Goal: Task Accomplishment & Management: Complete application form

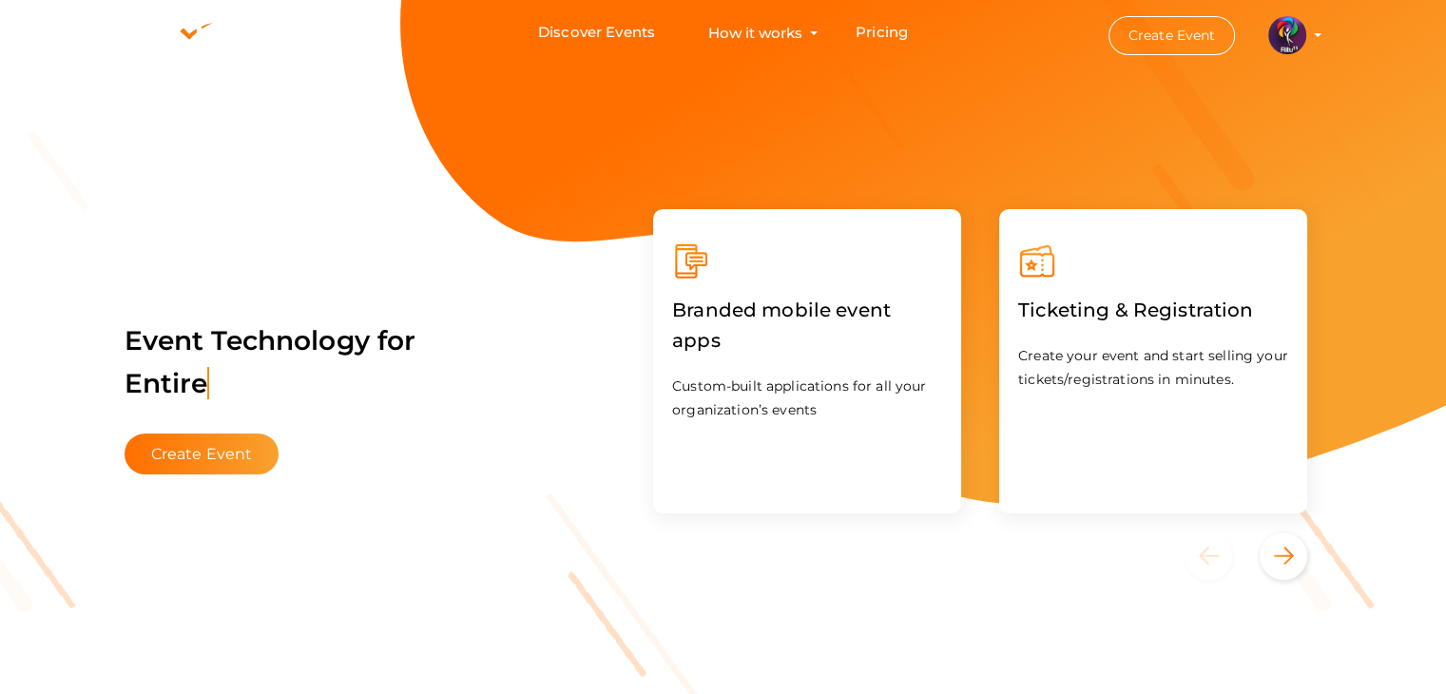
click at [1297, 39] on img at bounding box center [1287, 35] width 38 height 38
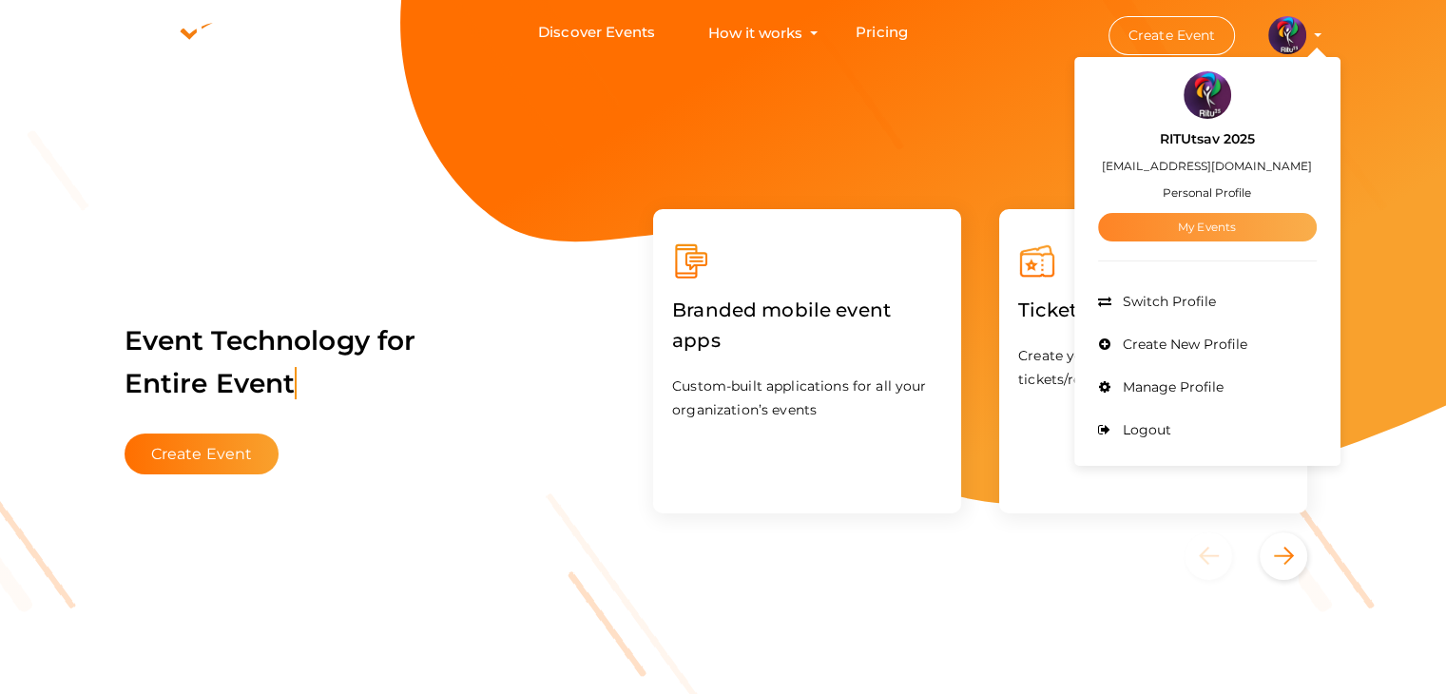
click at [1241, 229] on link "My Events" at bounding box center [1207, 227] width 219 height 29
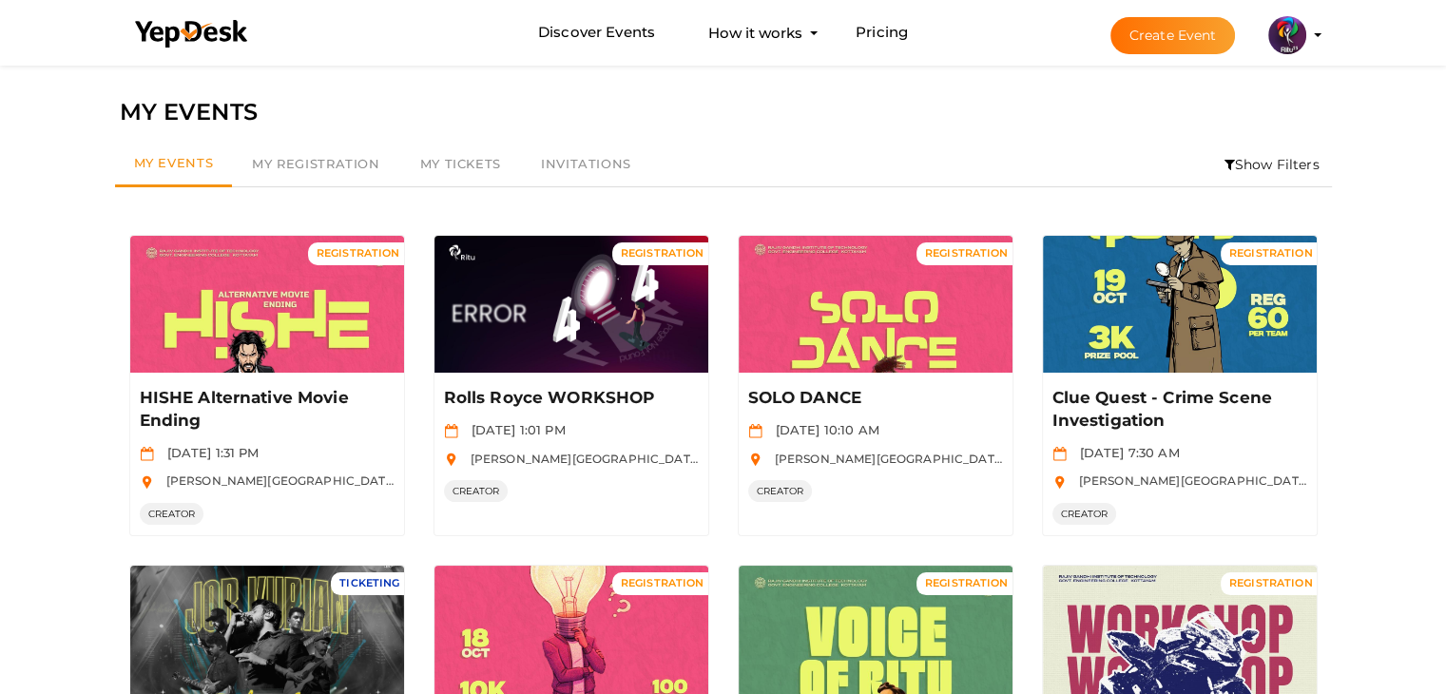
click at [1152, 29] on button "Create Event" at bounding box center [1172, 35] width 125 height 37
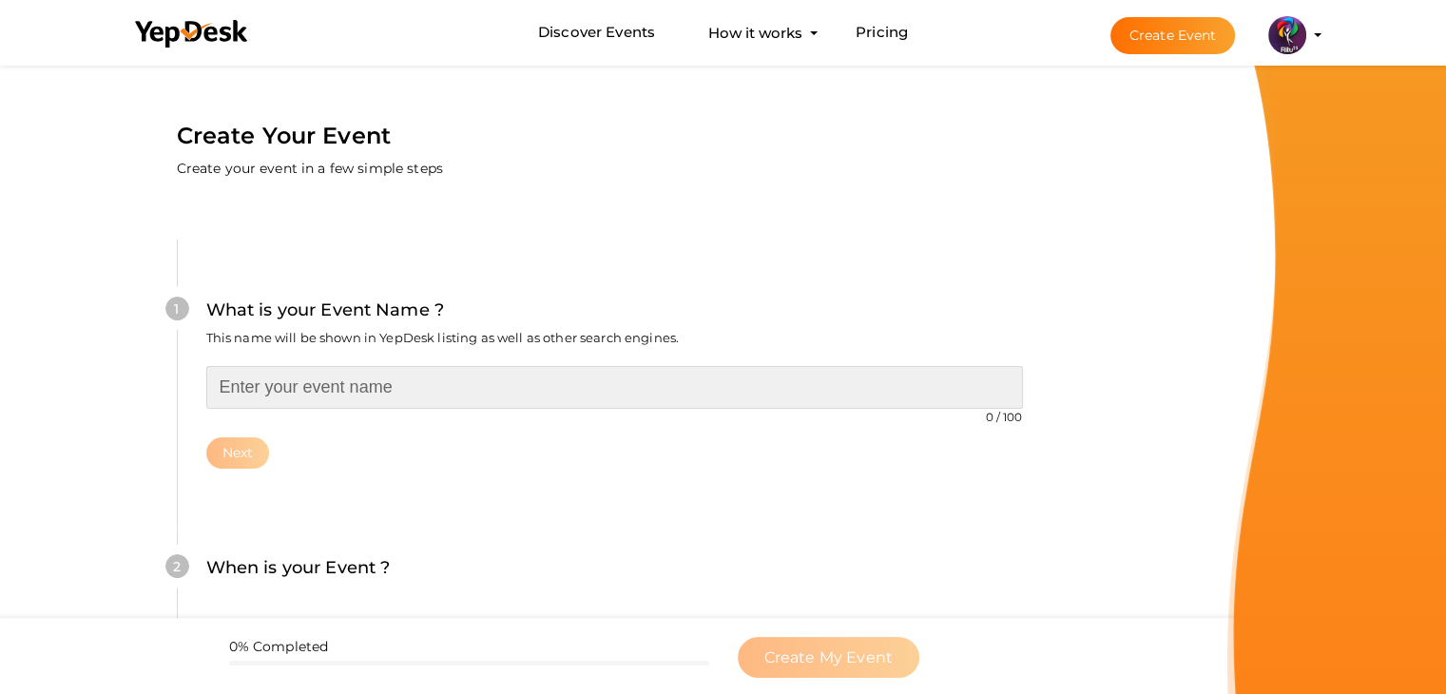
click at [440, 387] on input "text" at bounding box center [614, 387] width 816 height 43
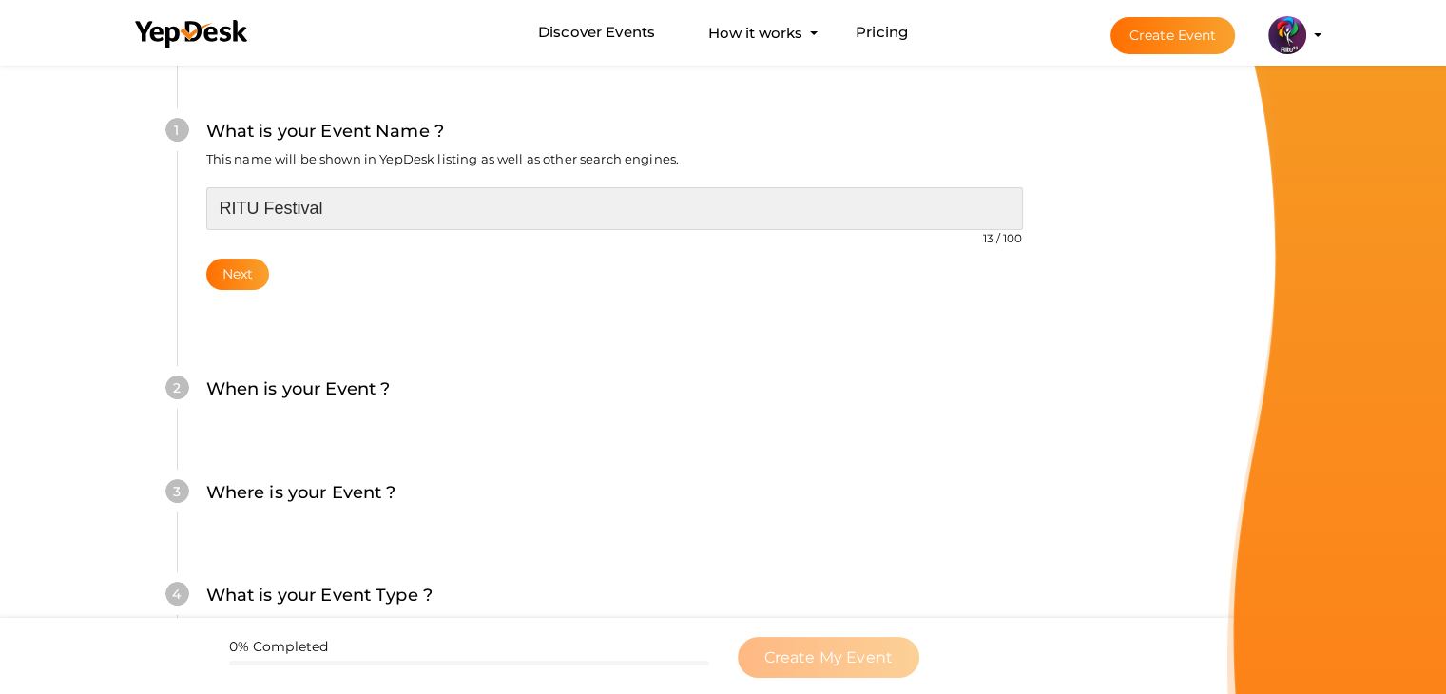
scroll to position [179, 0]
type input "RITUtasav"
